Goal: Transaction & Acquisition: Download file/media

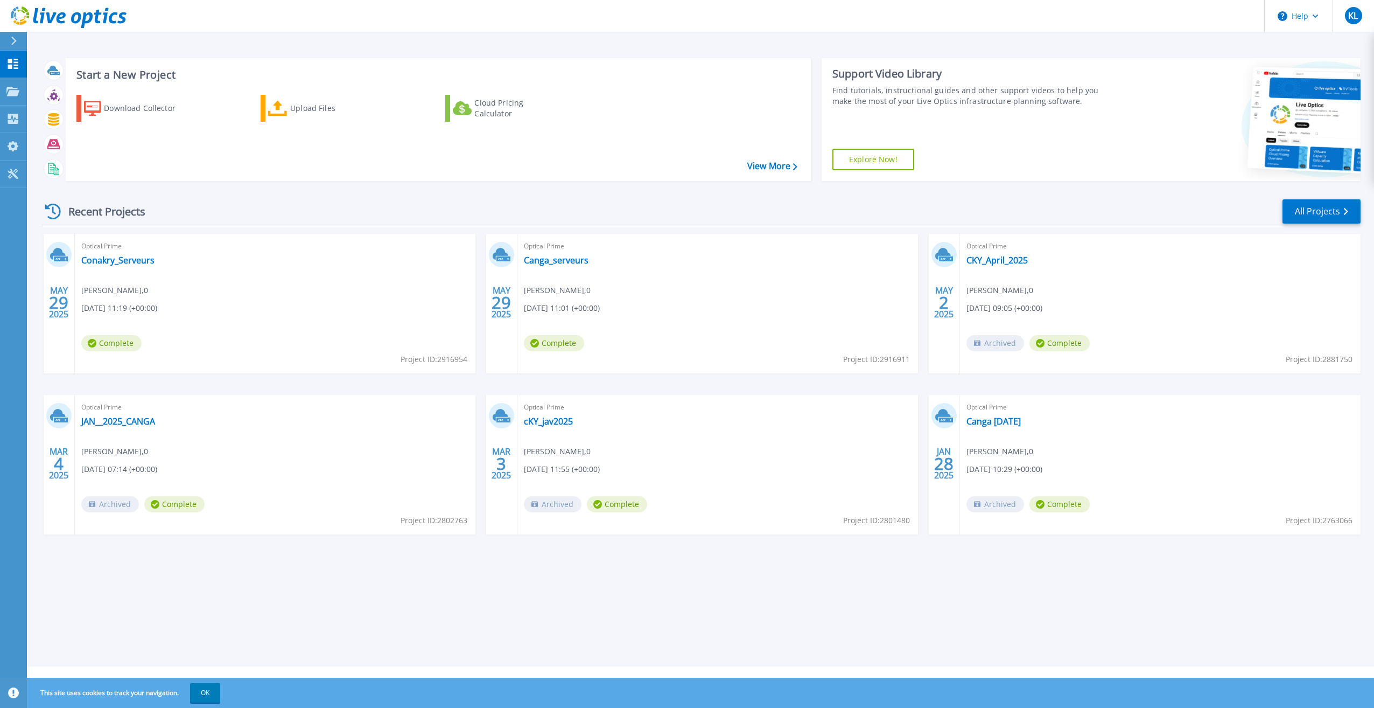
click at [13, 41] on icon at bounding box center [14, 41] width 6 height 9
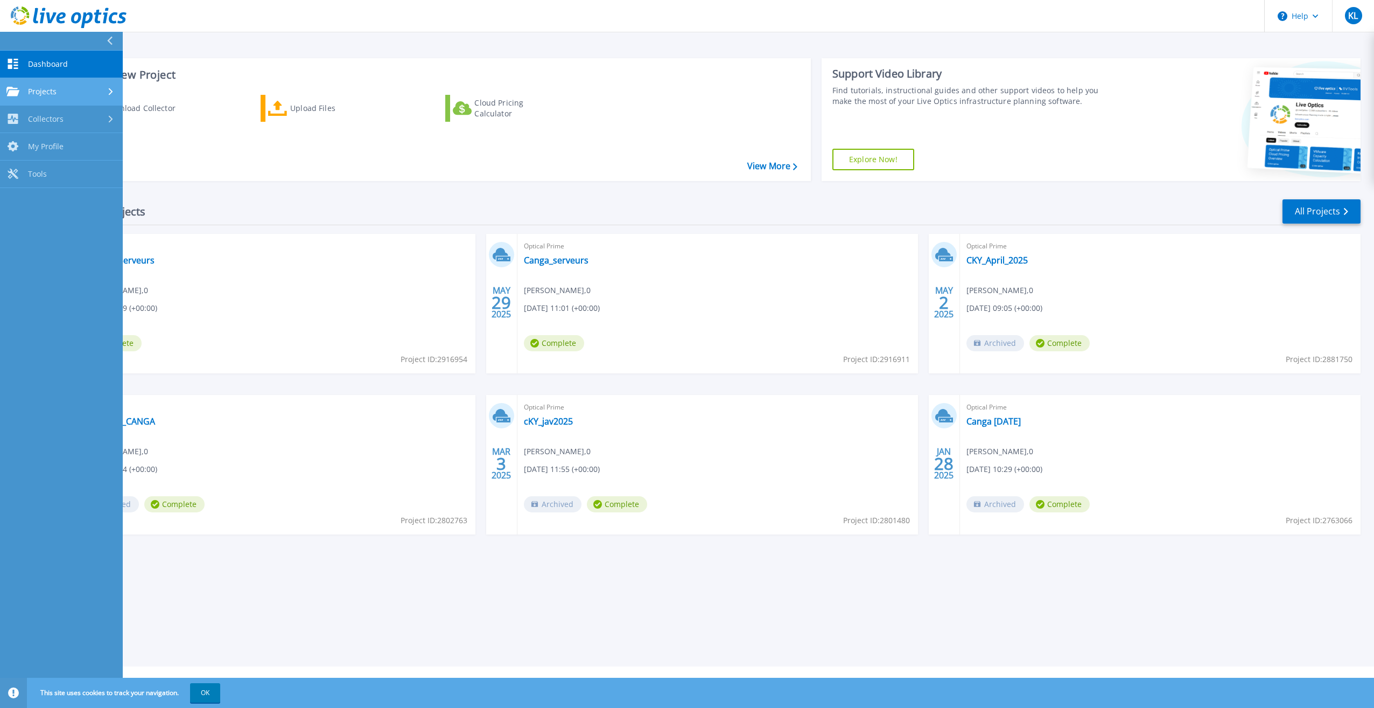
click at [110, 92] on icon at bounding box center [111, 91] width 4 height 7
click at [58, 67] on span "Dashboard" at bounding box center [48, 64] width 40 height 10
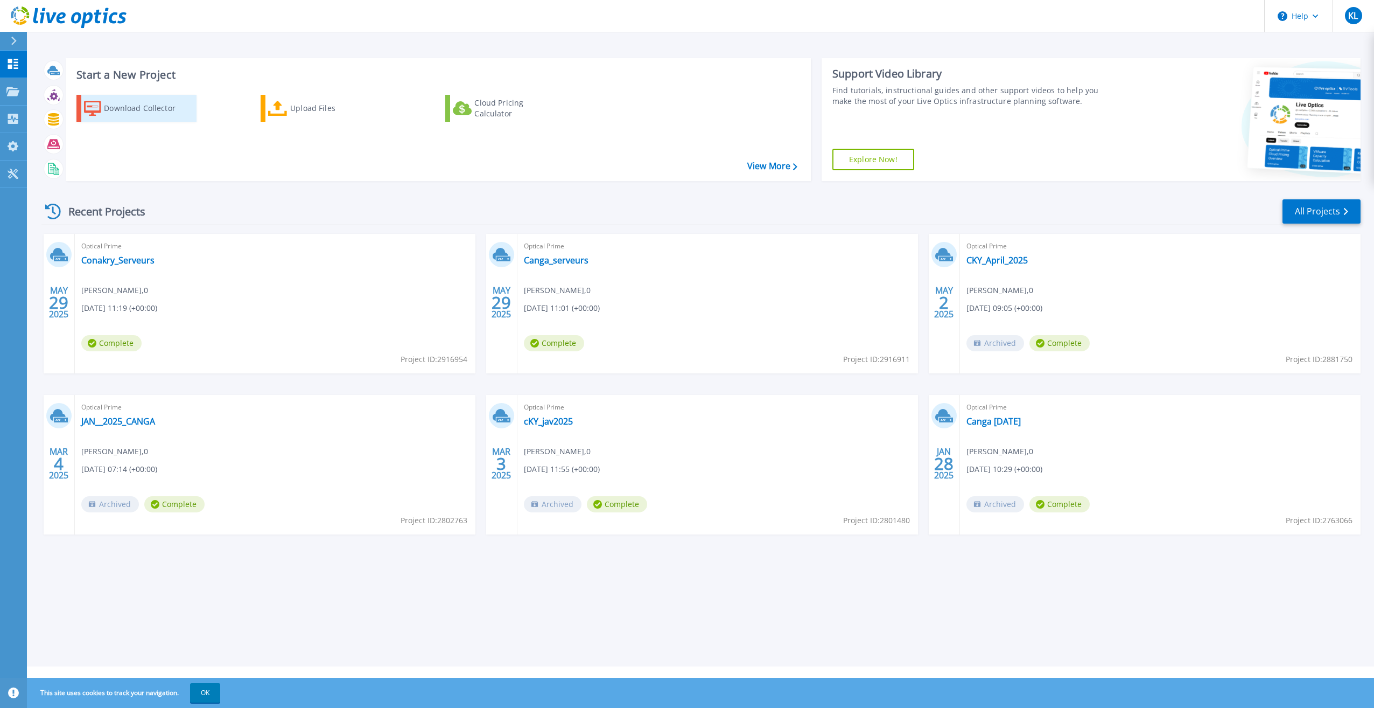
click at [117, 109] on div "Download Collector" at bounding box center [147, 108] width 86 height 22
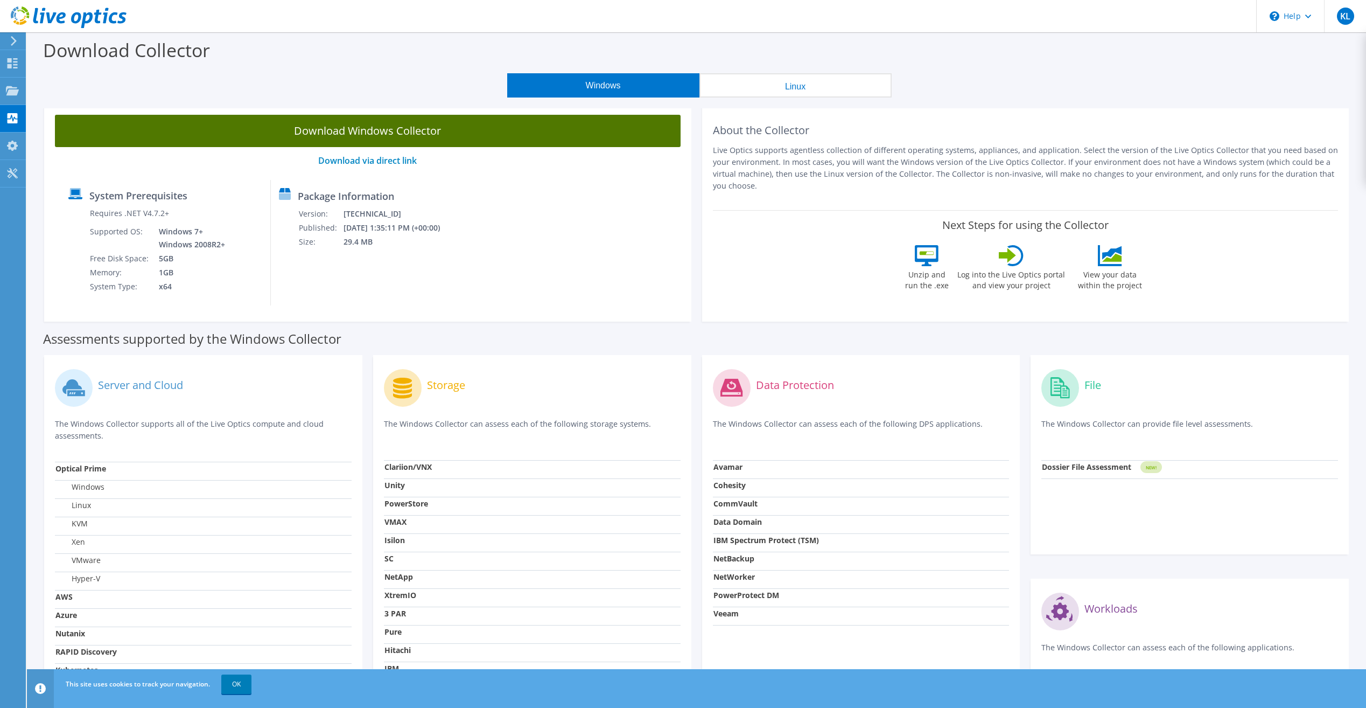
click at [381, 130] on link "Download Windows Collector" at bounding box center [368, 131] width 626 height 32
